Goal: Task Accomplishment & Management: Manage account settings

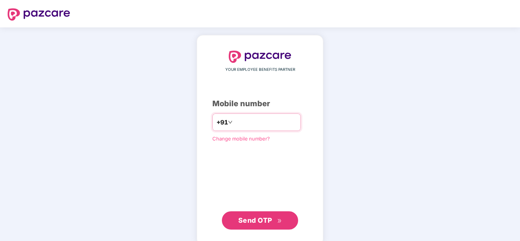
drag, startPoint x: 229, startPoint y: 120, endPoint x: 225, endPoint y: 124, distance: 5.2
click at [234, 120] on input "number" at bounding box center [265, 122] width 63 height 12
type input "**********"
click at [244, 226] on button "Send OTP" at bounding box center [260, 221] width 76 height 18
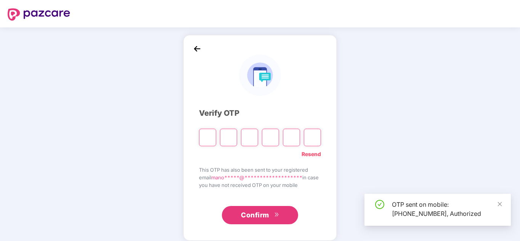
type input "*"
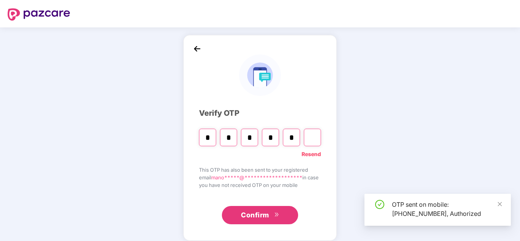
type input "*"
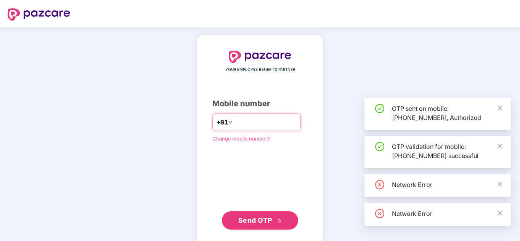
click at [268, 124] on input "number" at bounding box center [265, 122] width 63 height 12
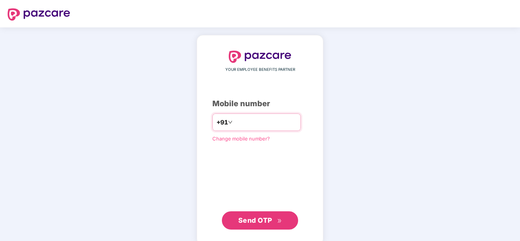
click at [255, 122] on input "number" at bounding box center [265, 122] width 63 height 12
type input "**********"
click at [255, 218] on span "Send OTP" at bounding box center [255, 221] width 34 height 8
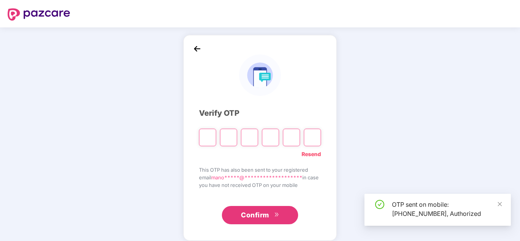
paste input "*"
type input "*"
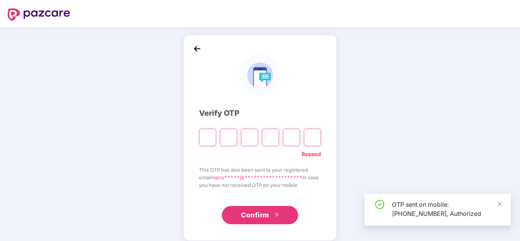
type input "*"
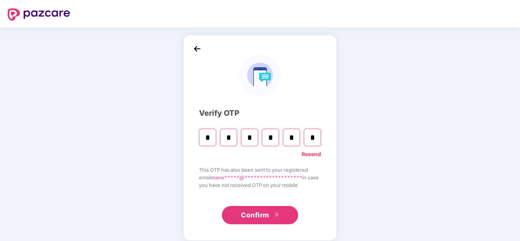
type input "*"
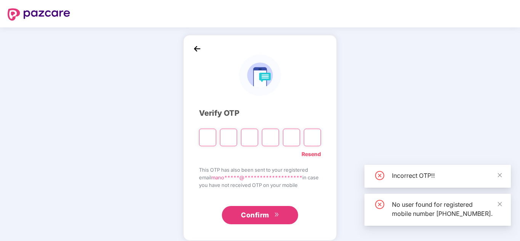
type input "*"
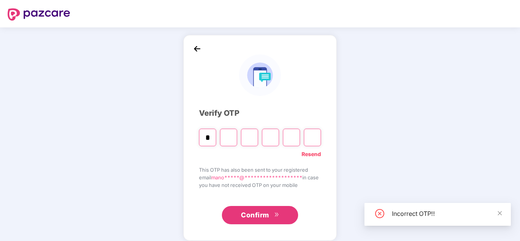
type input "*"
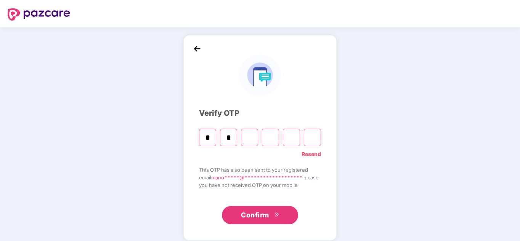
type input "*"
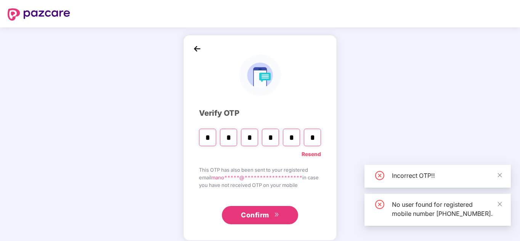
type input "*"
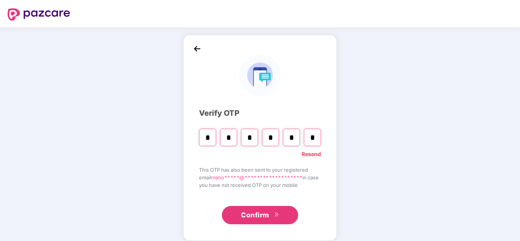
click at [288, 133] on input "*" at bounding box center [291, 138] width 17 height 18
click at [289, 138] on input "*" at bounding box center [291, 138] width 17 height 18
type input "*"
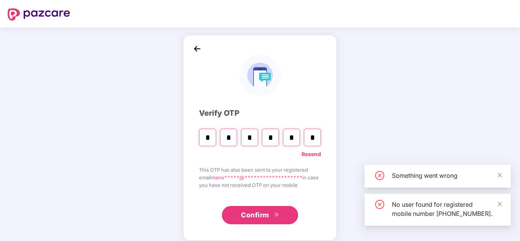
click at [268, 212] on span "Confirm" at bounding box center [255, 215] width 28 height 11
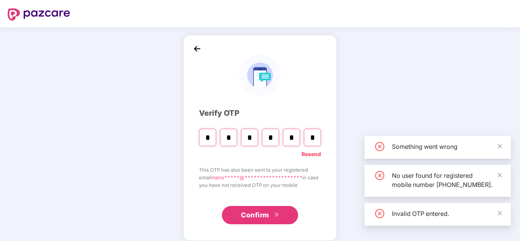
click at [502, 138] on div "Something went wrong" at bounding box center [437, 147] width 146 height 23
click at [501, 144] on icon "close" at bounding box center [499, 146] width 5 height 5
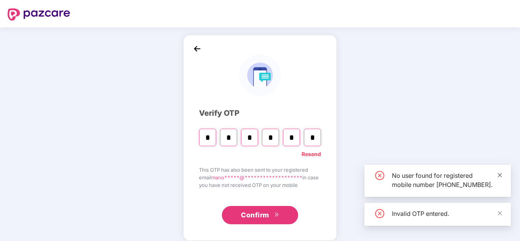
click at [500, 173] on icon "close" at bounding box center [499, 175] width 5 height 5
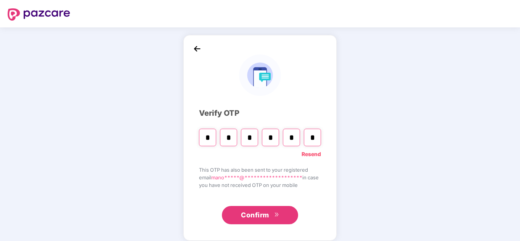
click at [267, 202] on div "**********" at bounding box center [260, 138] width 122 height 174
click at [267, 216] on span "Confirm" at bounding box center [255, 215] width 28 height 11
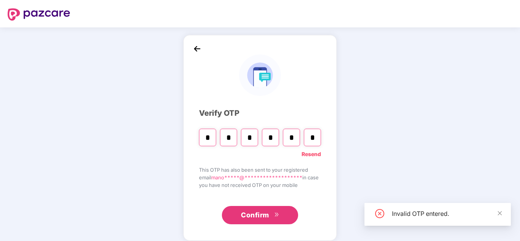
click at [312, 138] on input "*" at bounding box center [312, 138] width 17 height 18
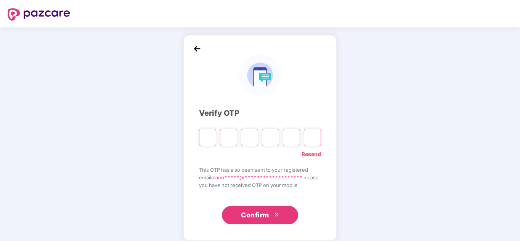
type input "*"
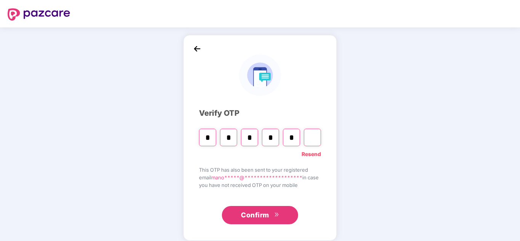
type input "*"
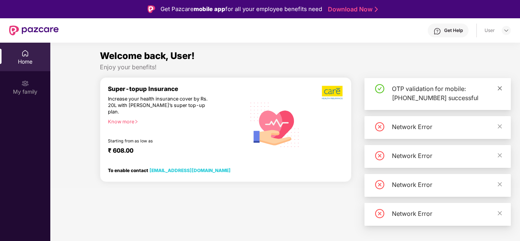
click at [501, 89] on icon "close" at bounding box center [500, 88] width 4 height 4
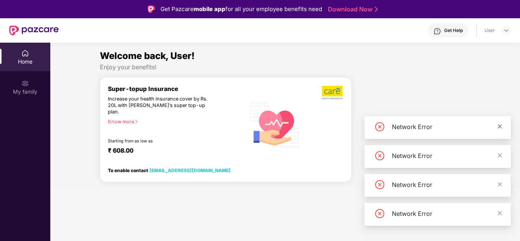
click at [501, 127] on icon "close" at bounding box center [500, 126] width 4 height 4
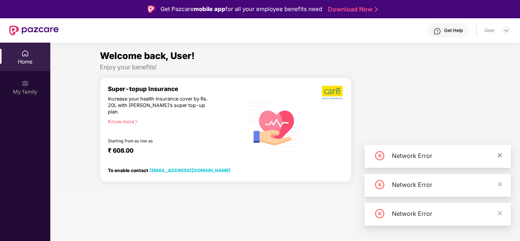
click at [499, 157] on icon "close" at bounding box center [499, 155] width 5 height 5
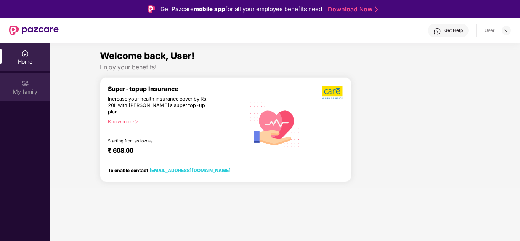
click at [19, 89] on div "My family" at bounding box center [25, 92] width 50 height 8
